Goal: Task Accomplishment & Management: Manage account settings

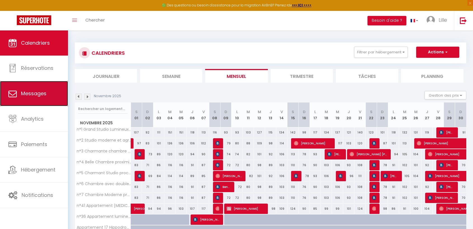
click at [34, 91] on span "Messages" at bounding box center [33, 93] width 25 height 7
select select "message"
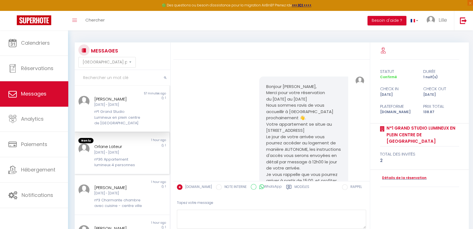
click at [123, 156] on div "Orlane Lateur [DATE] - [DATE] n°36 Appartement lumineux 4 personnes" at bounding box center [118, 155] width 55 height 25
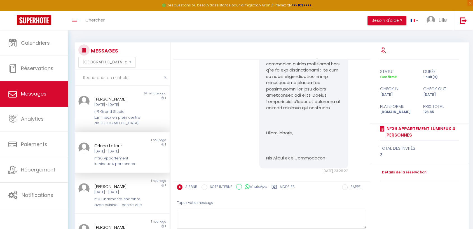
scroll to position [311, 0]
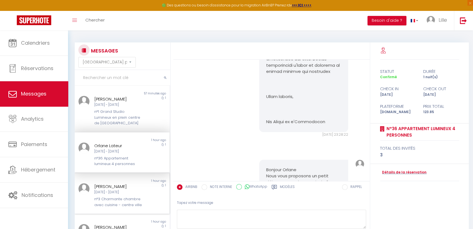
click at [110, 198] on div "n°3 Charmante chambre avec cuisine - centre ville" at bounding box center [118, 202] width 48 height 11
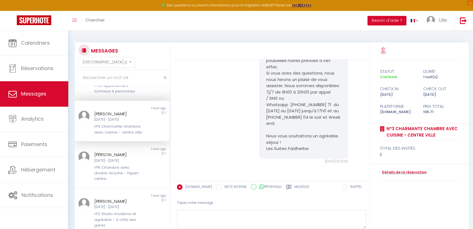
scroll to position [93, 0]
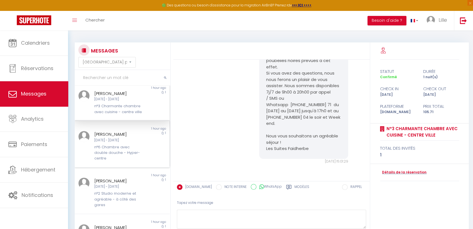
click at [132, 143] on div "[DATE] - [DATE]" at bounding box center [118, 140] width 48 height 5
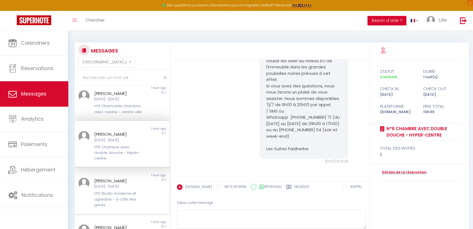
click at [120, 185] on div "[PERSON_NAME]" at bounding box center [118, 181] width 48 height 7
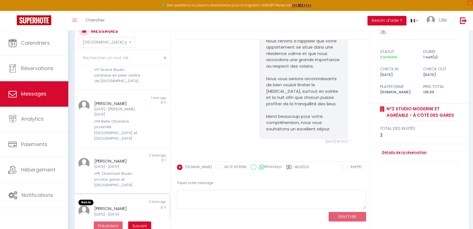
scroll to position [30, 0]
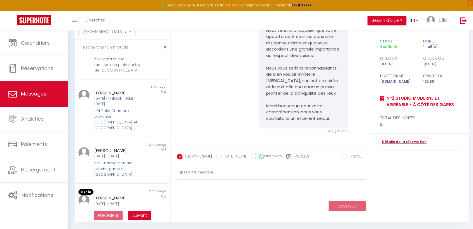
click at [106, 202] on div "[DATE] - [DATE]" at bounding box center [118, 204] width 48 height 5
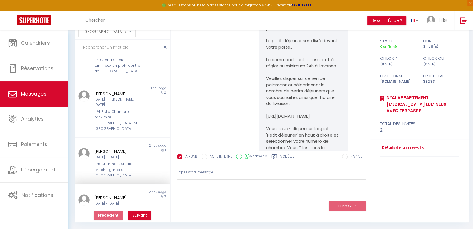
scroll to position [432, 0]
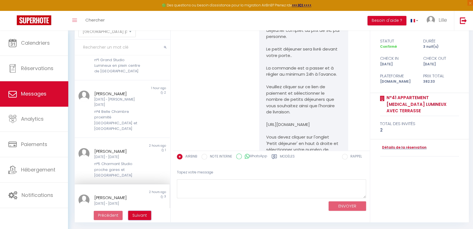
click at [138, 218] on span "Suivant" at bounding box center [139, 216] width 15 height 6
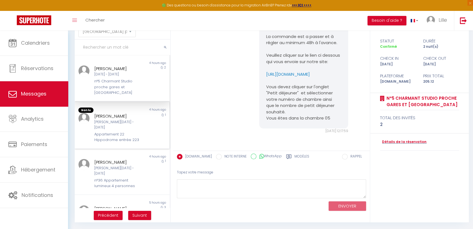
click at [110, 132] on div "Appartement 22 Hippodrome entrée 223" at bounding box center [118, 137] width 48 height 11
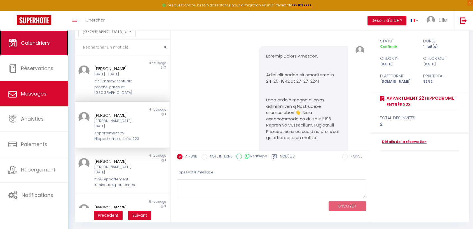
click at [40, 47] on link "Calendriers" at bounding box center [34, 42] width 68 height 25
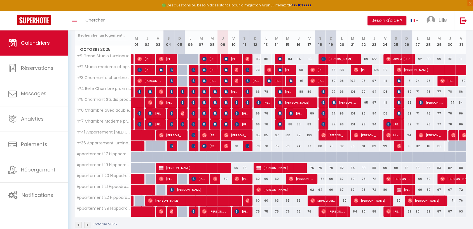
scroll to position [84, 0]
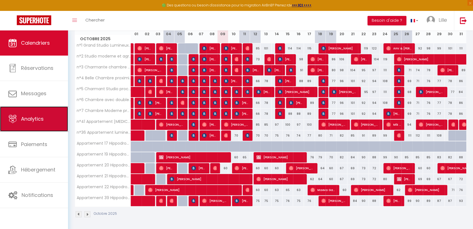
click at [30, 116] on span "Analytics" at bounding box center [32, 119] width 23 height 7
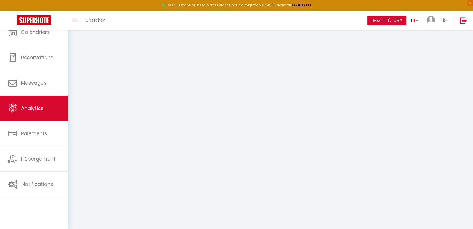
select select "2025"
select select "10"
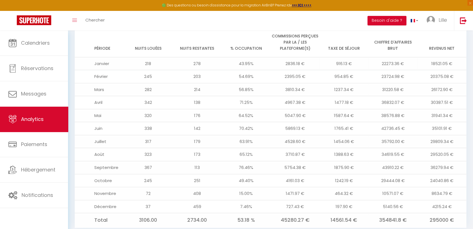
scroll to position [467, 0]
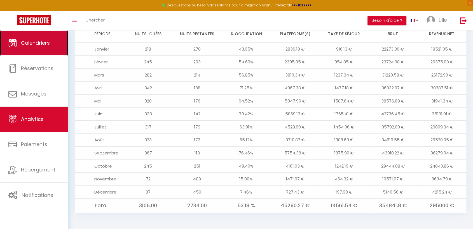
click at [35, 43] on span "Calendriers" at bounding box center [35, 42] width 29 height 7
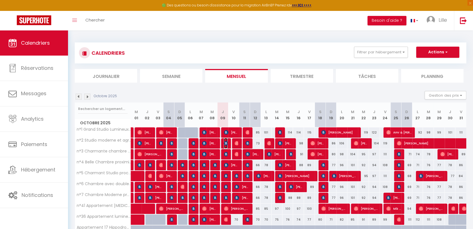
click at [226, 141] on img at bounding box center [226, 143] width 4 height 4
select select "OK"
select select "KO"
select select "0"
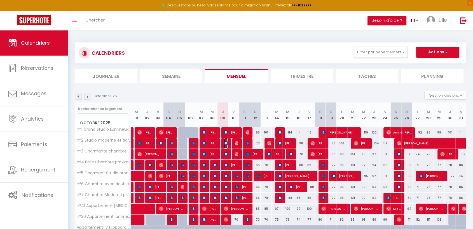
select select "1"
select select
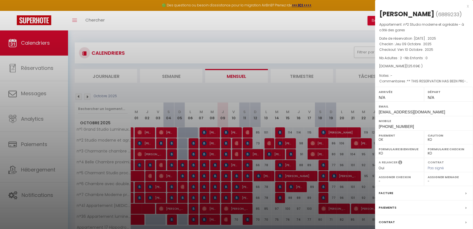
click at [225, 153] on div at bounding box center [236, 114] width 473 height 229
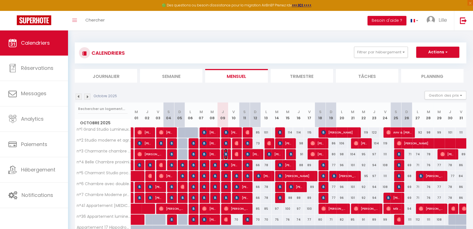
click at [224, 154] on img at bounding box center [226, 154] width 4 height 4
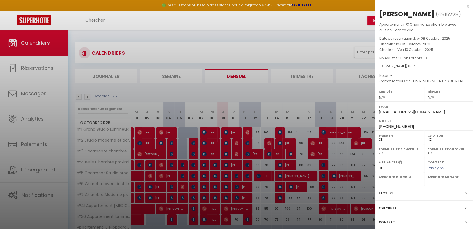
click at [281, 91] on div at bounding box center [236, 114] width 473 height 229
